Goal: Task Accomplishment & Management: Manage account settings

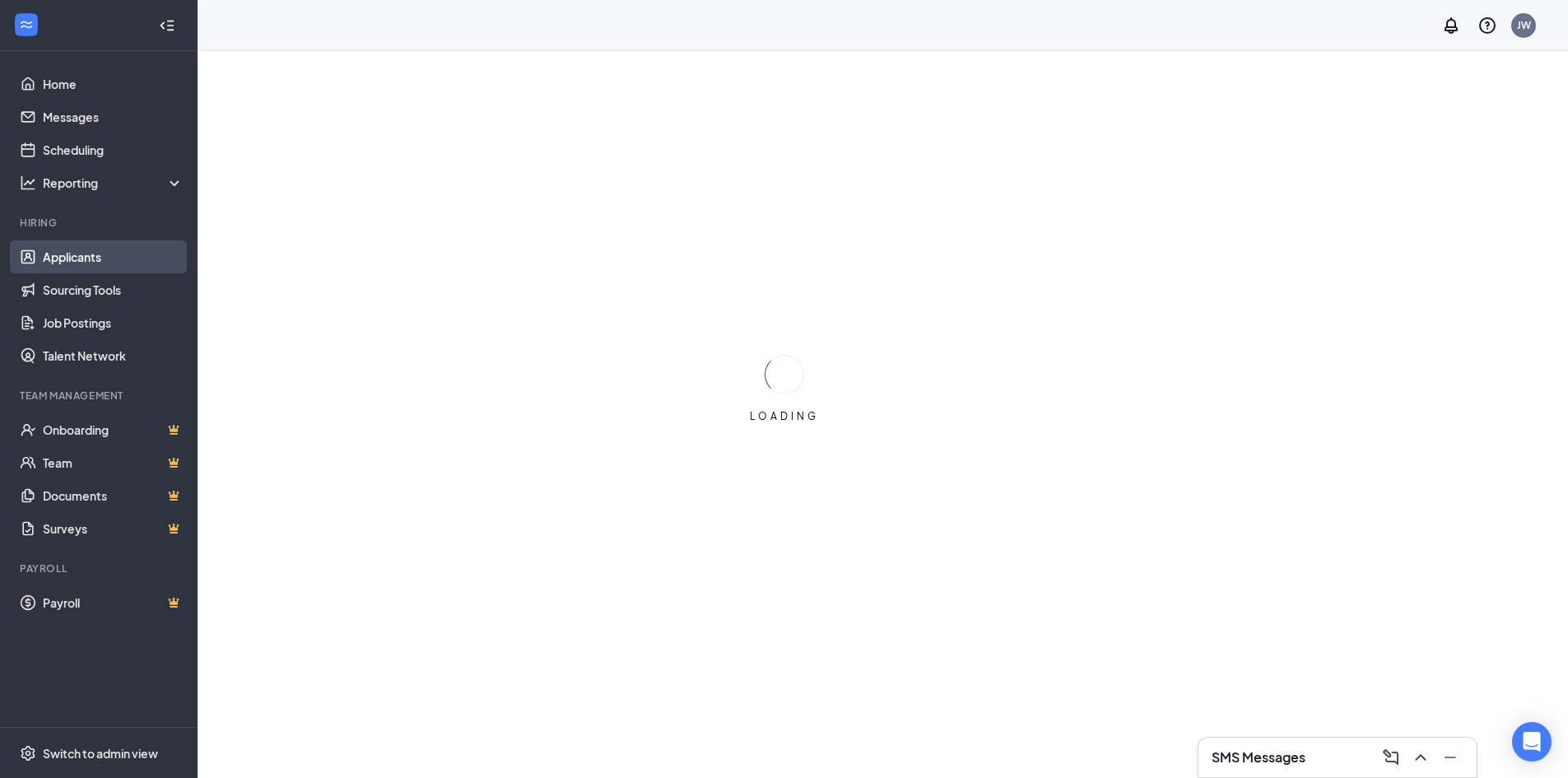
click at [96, 258] on link "Applicants" at bounding box center [112, 257] width 141 height 33
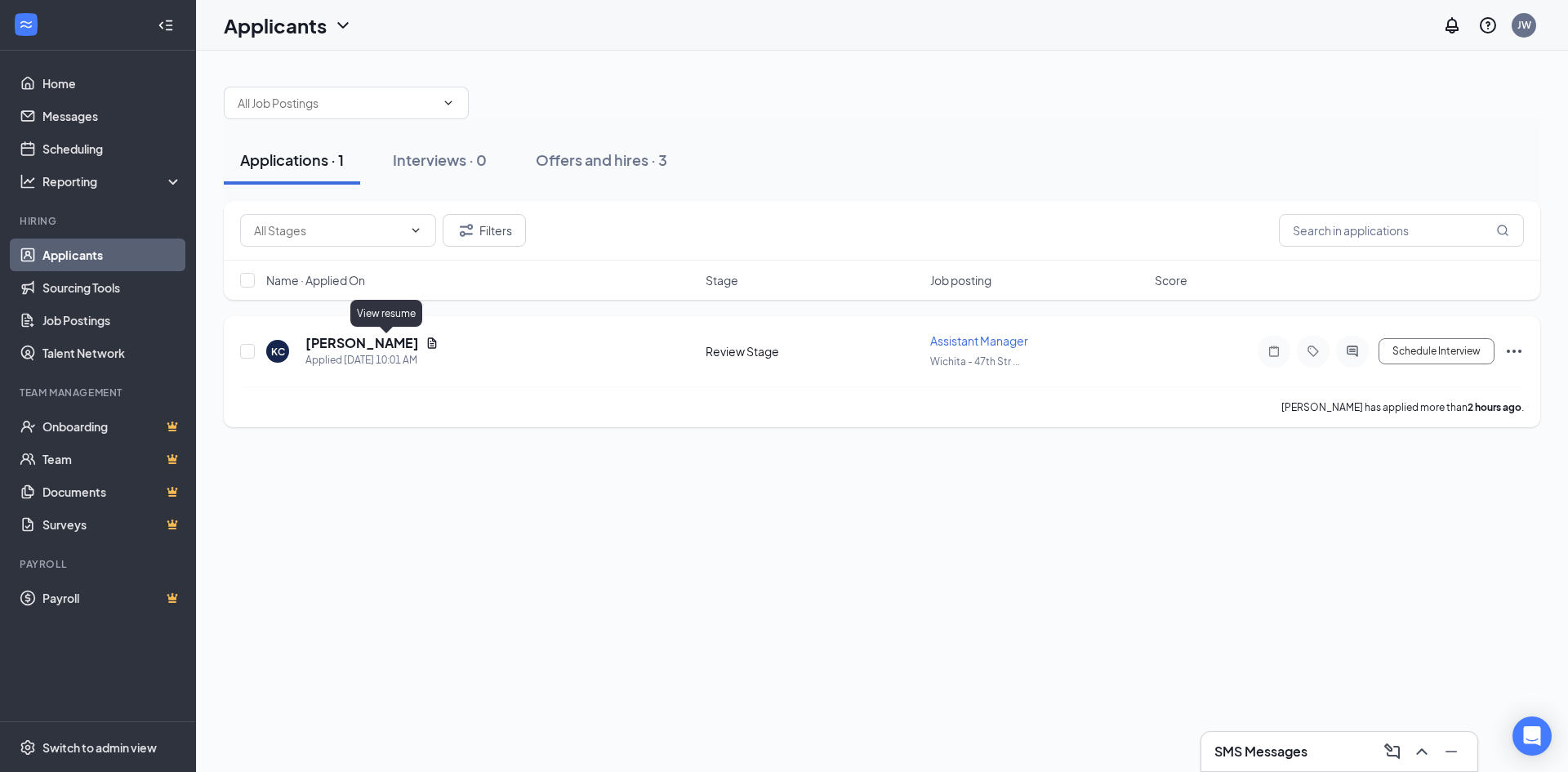
click at [428, 342] on icon "Document" at bounding box center [432, 342] width 9 height 11
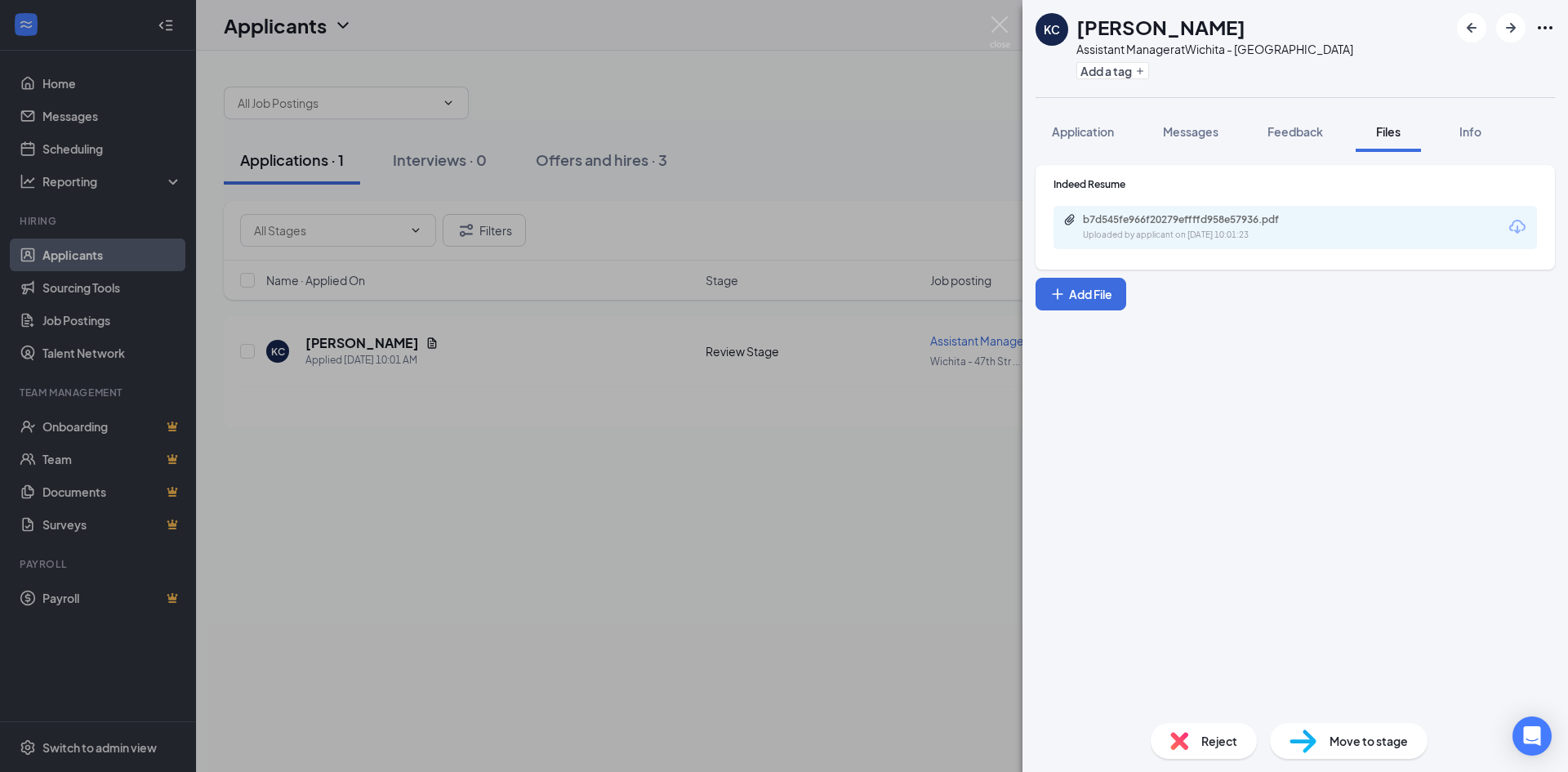
click at [1128, 212] on div "b7d545fe966f20279effffd958e57936.pdf Uploaded by applicant on [DATE] 10:01:23" at bounding box center [1295, 227] width 483 height 43
click at [1128, 219] on div "b7d545fe966f20279effffd958e57936.pdf" at bounding box center [1196, 220] width 229 height 13
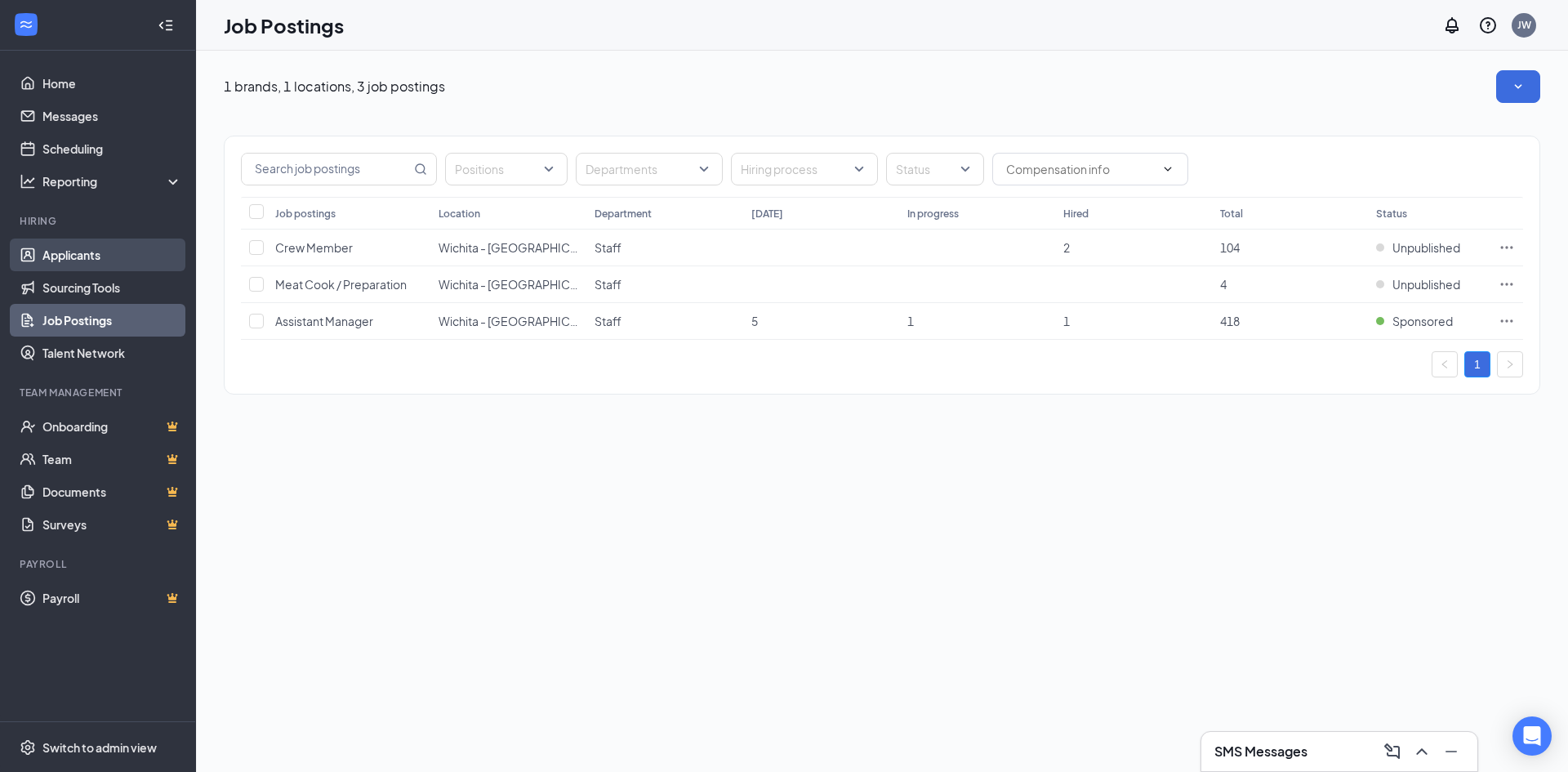
click at [105, 262] on link "Applicants" at bounding box center [111, 255] width 140 height 33
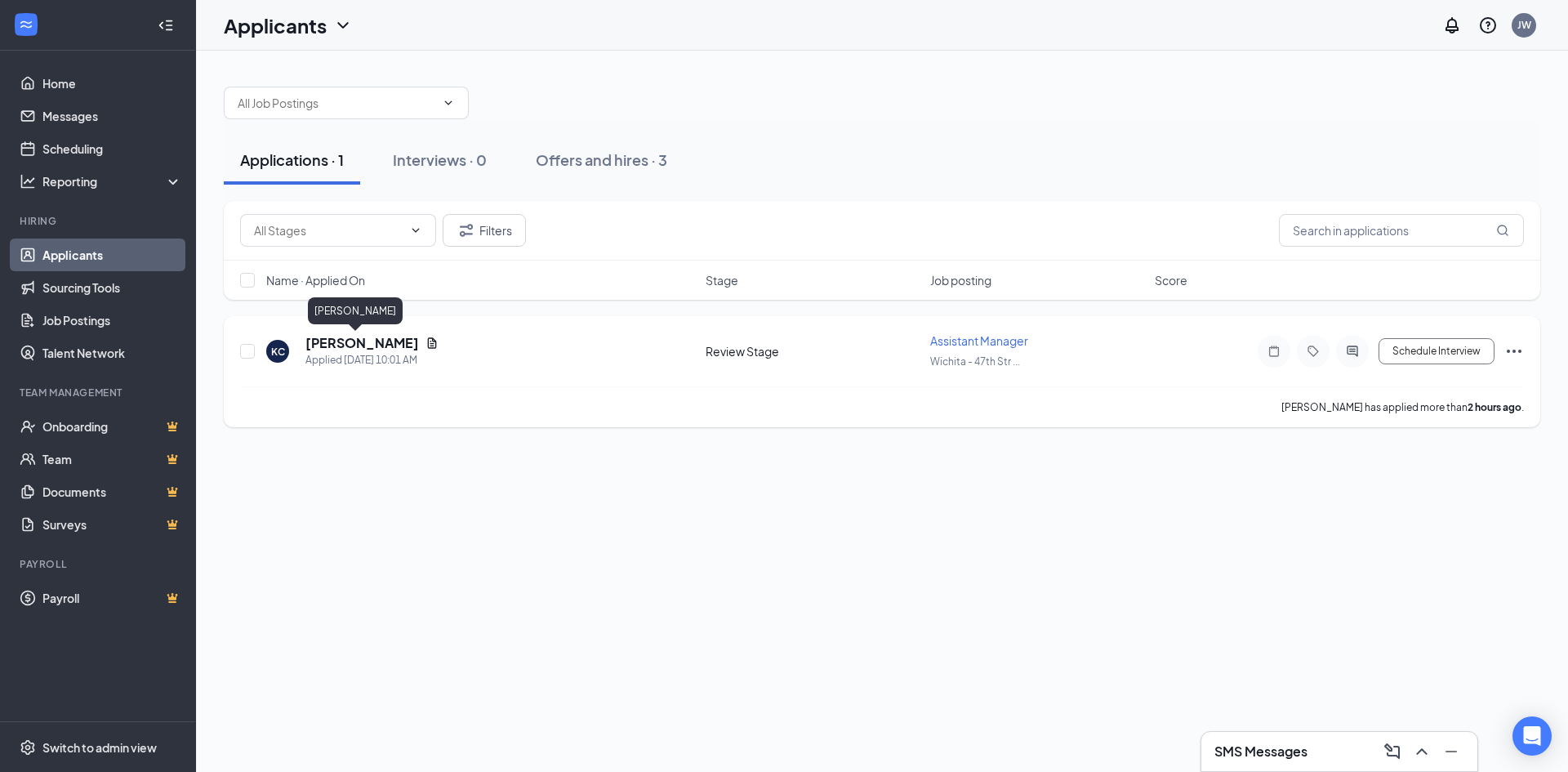
click at [356, 343] on h5 "[PERSON_NAME]" at bounding box center [362, 343] width 113 height 18
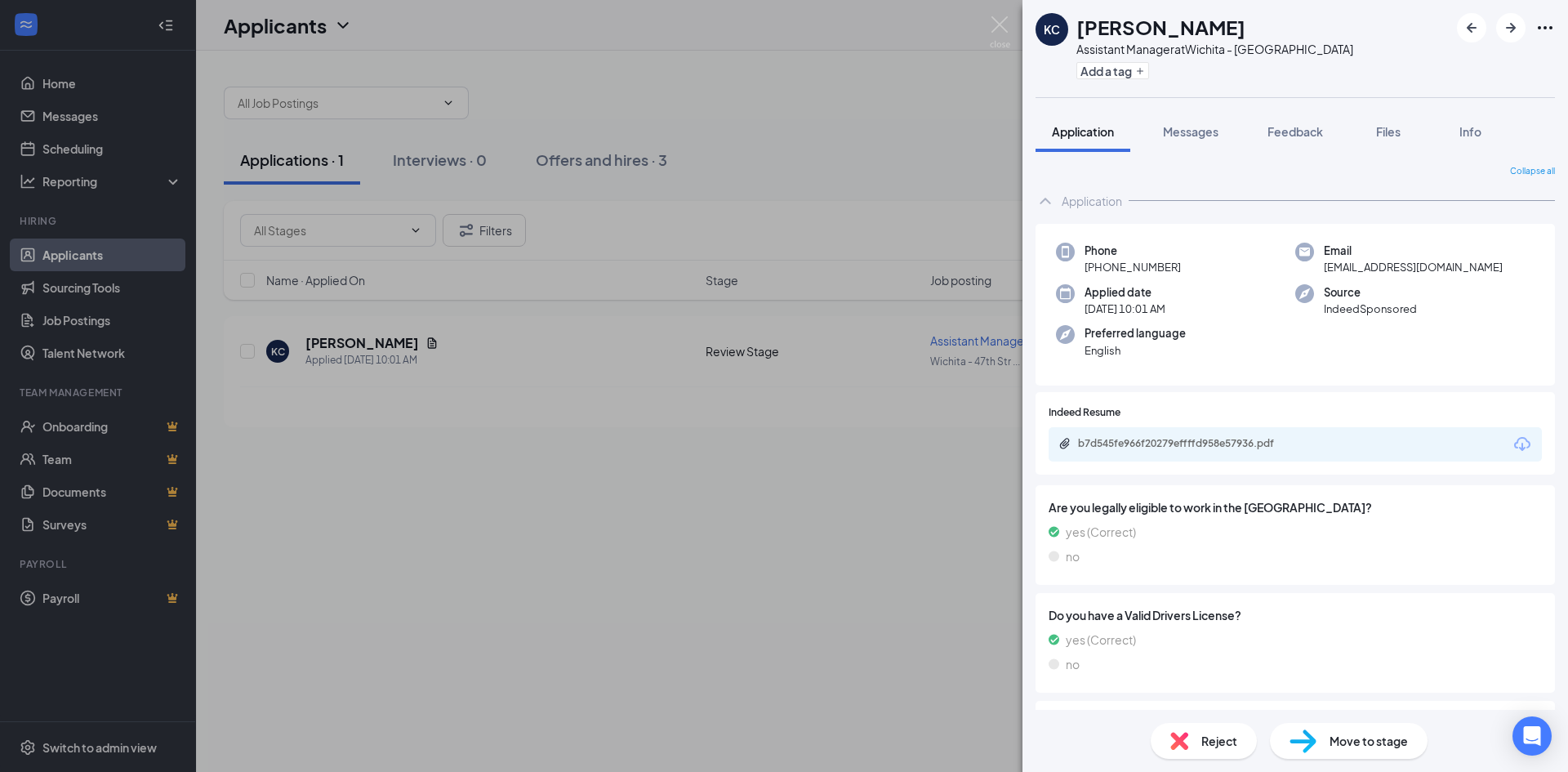
click at [1199, 734] on div "Reject" at bounding box center [1204, 741] width 107 height 36
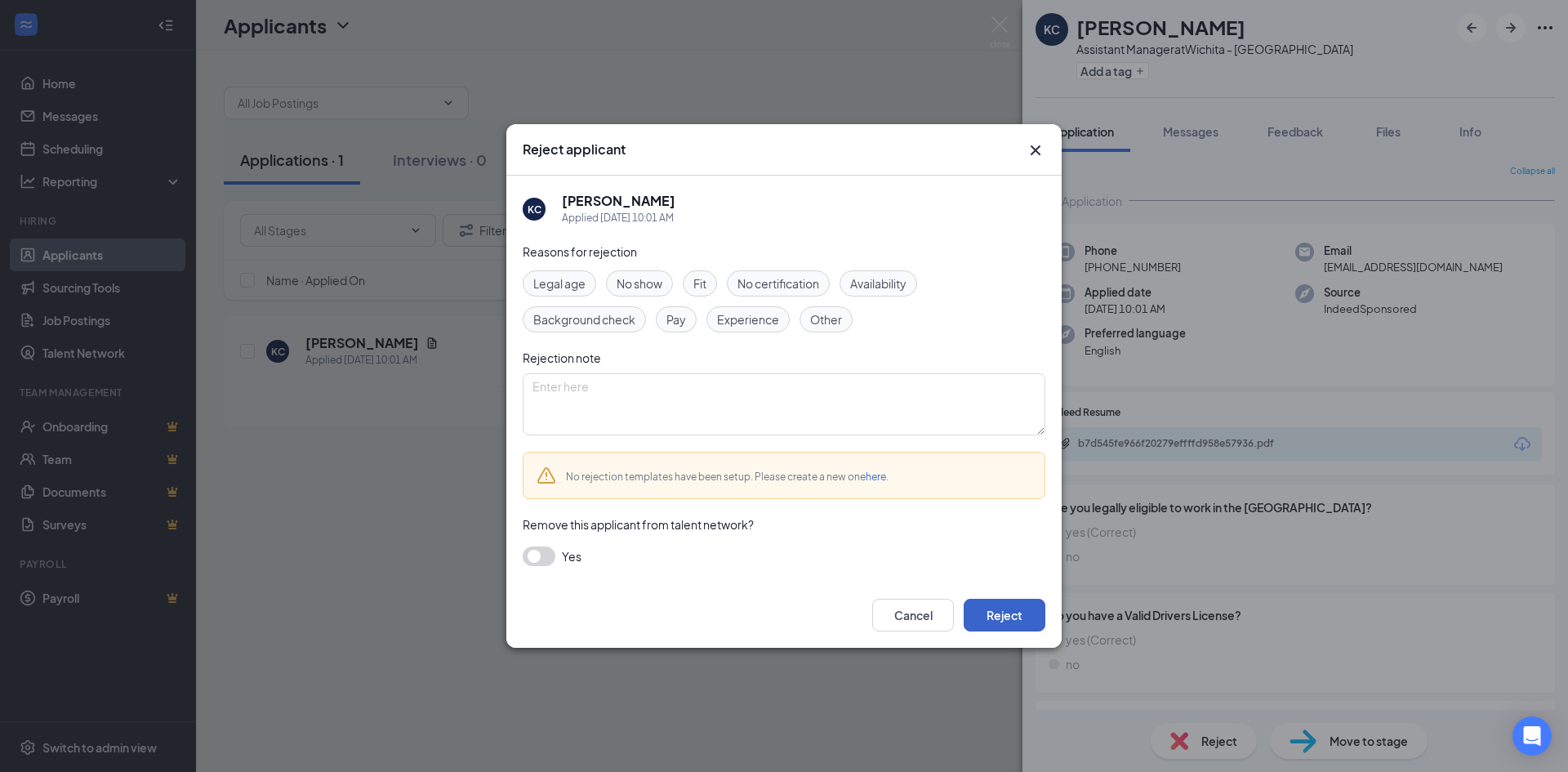
click at [1003, 604] on button "Reject" at bounding box center [1004, 615] width 82 height 33
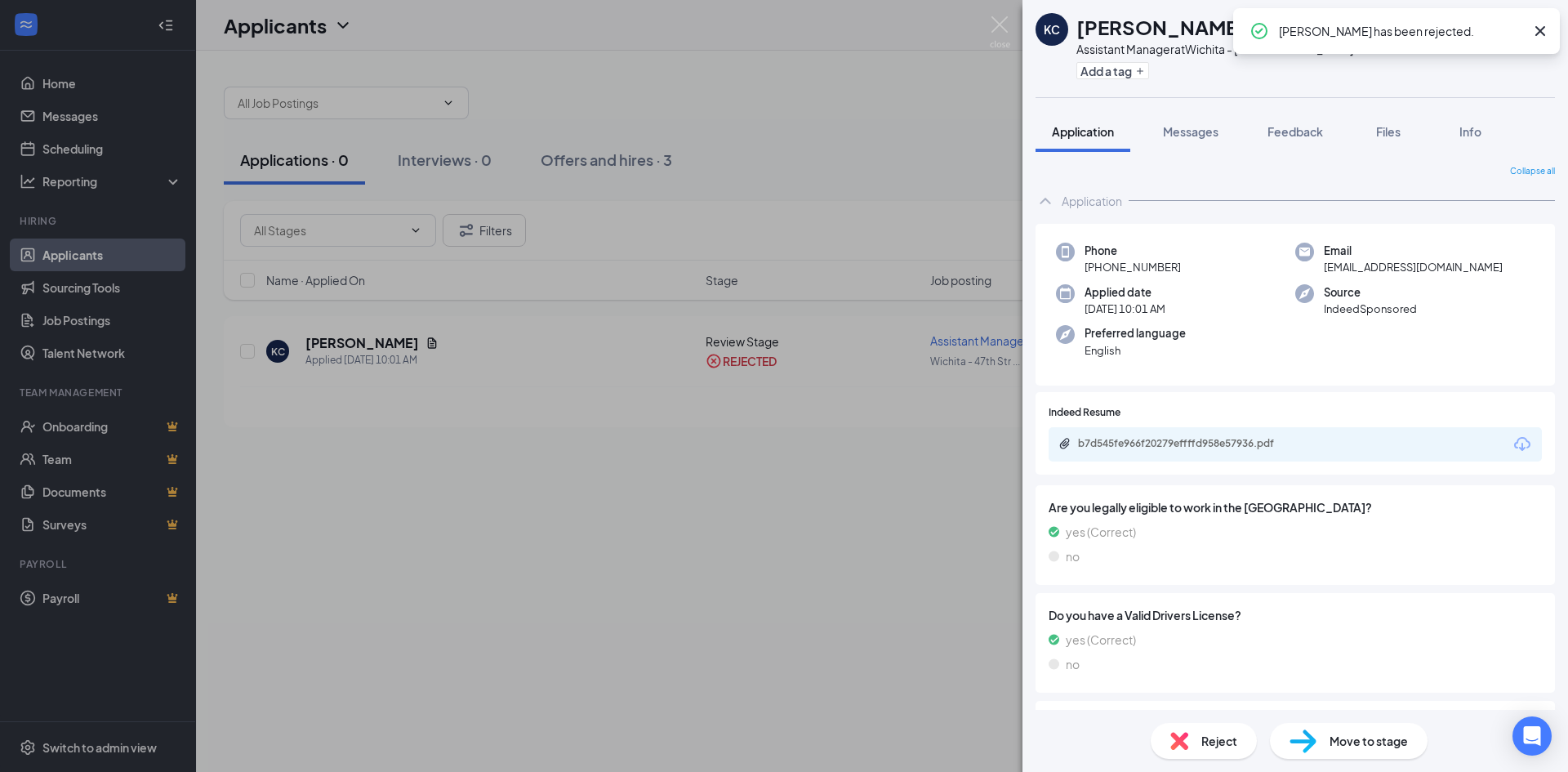
click at [693, 96] on div "KC Kim Carlon Assistant Manager at Wichita - 47th Street South Add a tag Applic…" at bounding box center [784, 386] width 1568 height 772
